Goal: Task Accomplishment & Management: Manage account settings

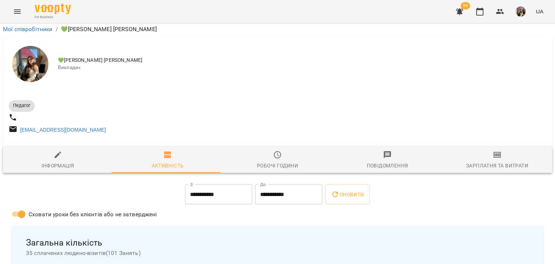
scroll to position [72, 0]
click at [477, 9] on icon "button" at bounding box center [479, 12] width 7 height 8
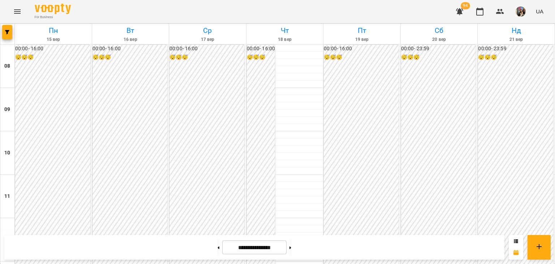
scroll to position [325, 0]
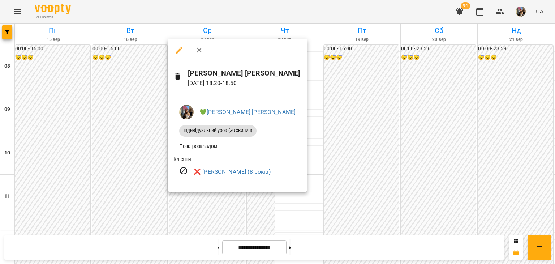
click at [433, 187] on div at bounding box center [277, 132] width 555 height 264
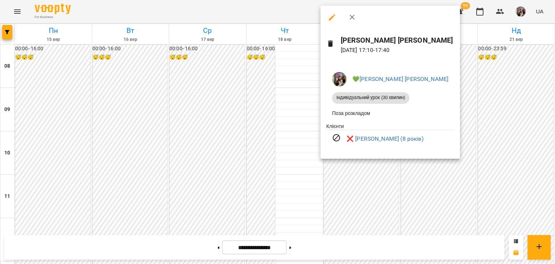
click at [449, 180] on div at bounding box center [277, 132] width 555 height 264
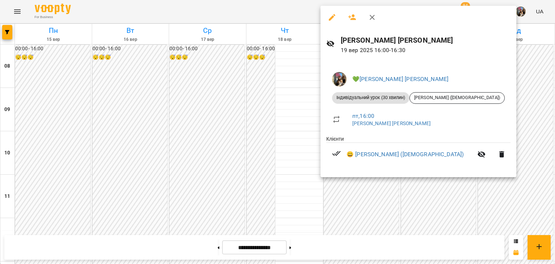
click at [515, 109] on div at bounding box center [277, 132] width 555 height 264
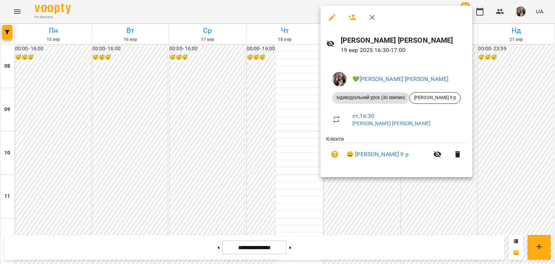
click at [494, 127] on div at bounding box center [277, 132] width 555 height 264
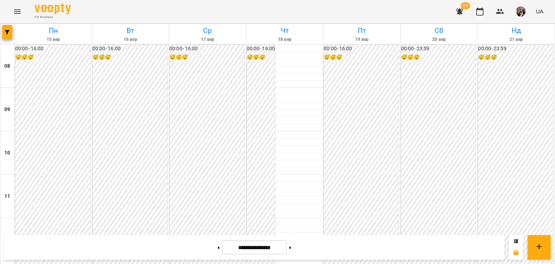
scroll to position [361, 0]
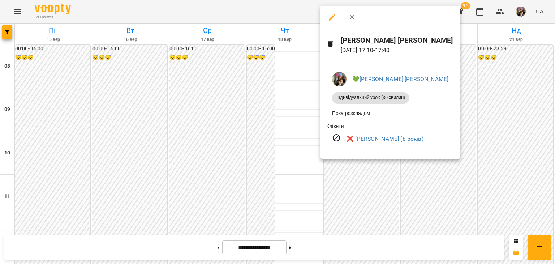
drag, startPoint x: 509, startPoint y: 102, endPoint x: 485, endPoint y: 106, distance: 23.4
click at [509, 102] on div at bounding box center [277, 132] width 555 height 264
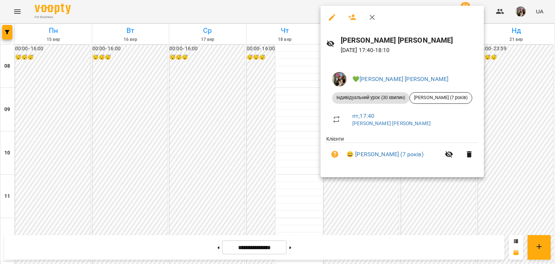
click at [512, 125] on div at bounding box center [277, 132] width 555 height 264
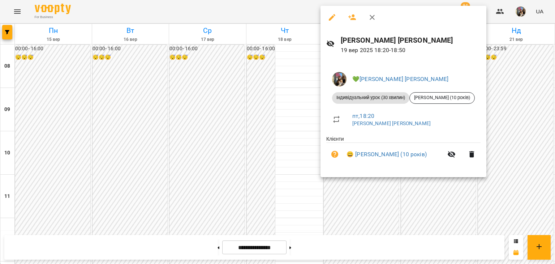
click at [532, 142] on div at bounding box center [277, 132] width 555 height 264
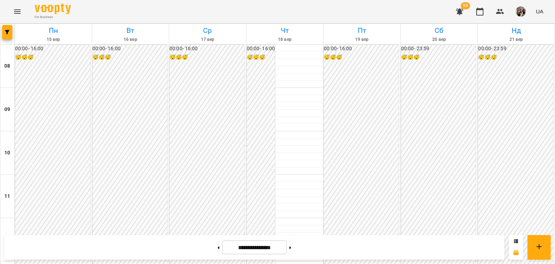
scroll to position [325, 0]
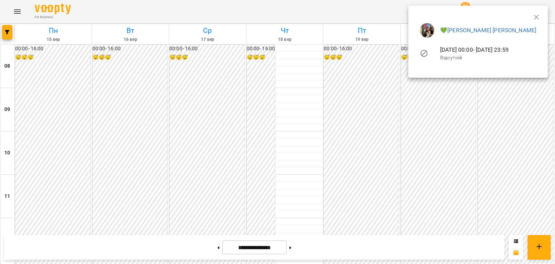
click at [538, 17] on ul "💚[PERSON_NAME] [PERSON_NAME] [DATE] 00:00 - [DATE] 23:59 Відсутній" at bounding box center [478, 43] width 128 height 52
click at [541, 89] on div at bounding box center [277, 132] width 555 height 264
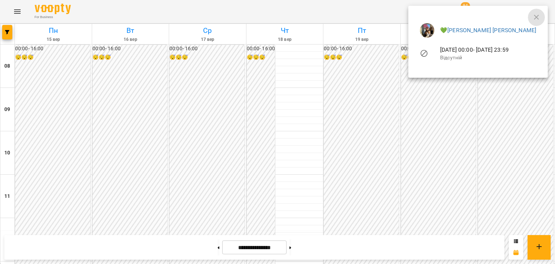
click at [538, 16] on icon "button" at bounding box center [536, 17] width 5 height 5
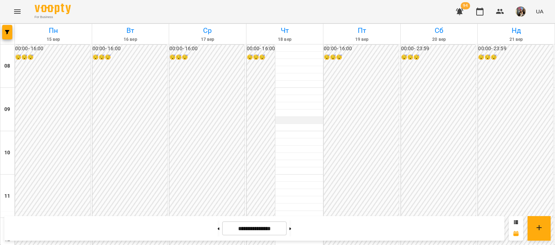
scroll to position [325, 0]
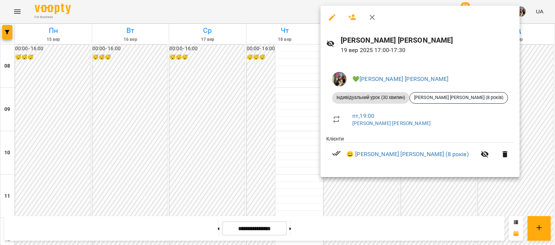
click at [393, 203] on div at bounding box center [277, 122] width 555 height 245
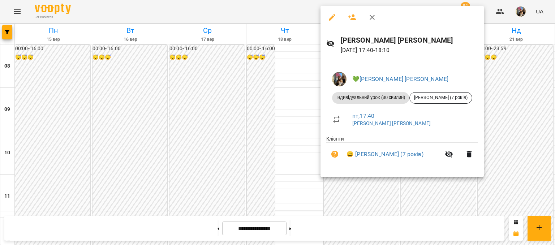
click at [364, 198] on div at bounding box center [277, 122] width 555 height 245
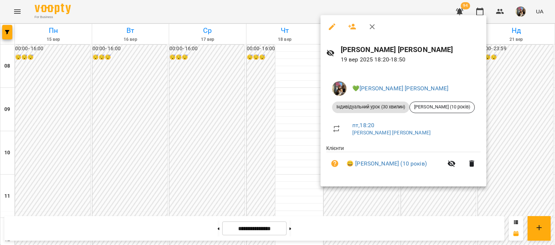
click at [364, 201] on div at bounding box center [277, 122] width 555 height 245
